Goal: Information Seeking & Learning: Learn about a topic

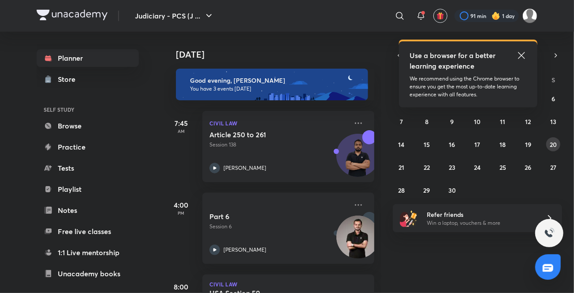
click at [552, 144] on abbr "20" at bounding box center [552, 145] width 7 height 8
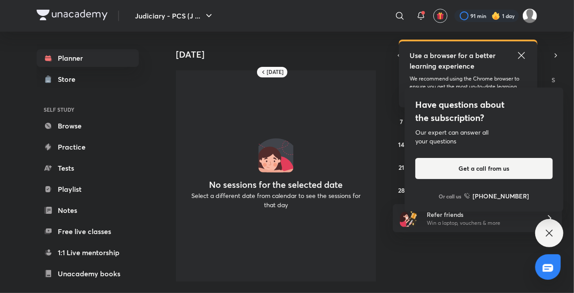
click at [519, 55] on icon at bounding box center [521, 55] width 11 height 11
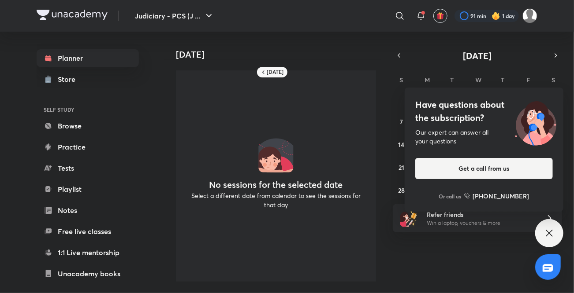
click at [552, 231] on icon at bounding box center [549, 233] width 11 height 11
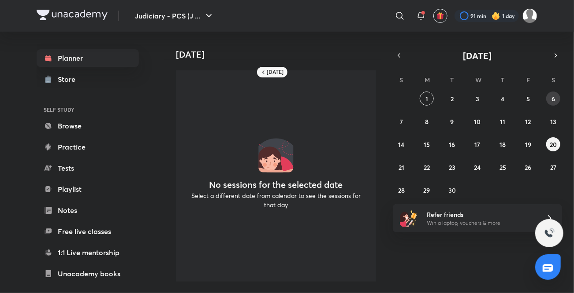
click at [555, 99] on button "6" at bounding box center [553, 99] width 14 height 14
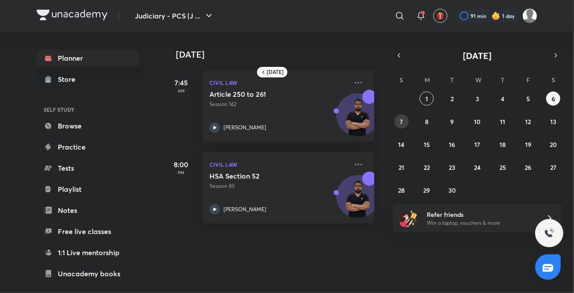
click at [401, 125] on abbr "7" at bounding box center [401, 122] width 3 height 8
click at [500, 122] on abbr "11" at bounding box center [502, 122] width 5 height 8
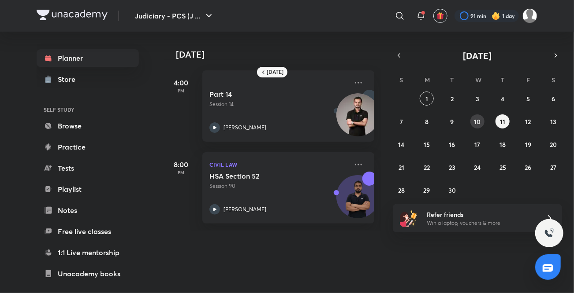
click at [473, 121] on button "10" at bounding box center [477, 122] width 14 height 14
click at [396, 59] on icon "button" at bounding box center [398, 56] width 7 height 8
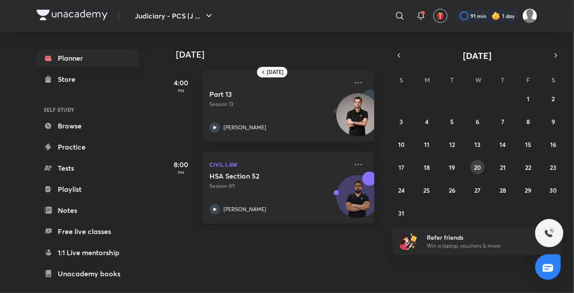
click at [479, 172] on button "20" at bounding box center [477, 167] width 14 height 14
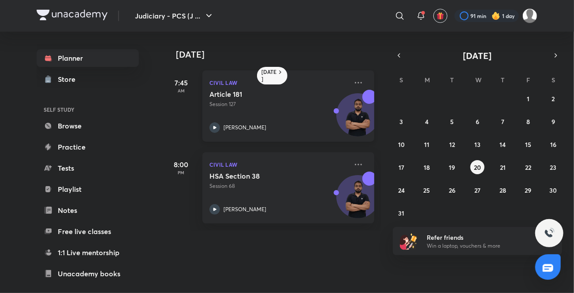
click at [216, 131] on icon at bounding box center [214, 127] width 11 height 11
